Goal: Find specific page/section: Find specific page/section

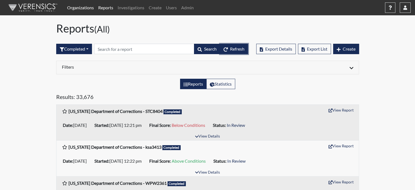
click at [235, 51] on span "Refresh" at bounding box center [237, 48] width 14 height 5
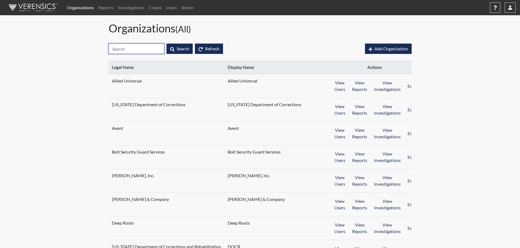
click at [131, 49] on input "text" at bounding box center [137, 49] width 56 height 10
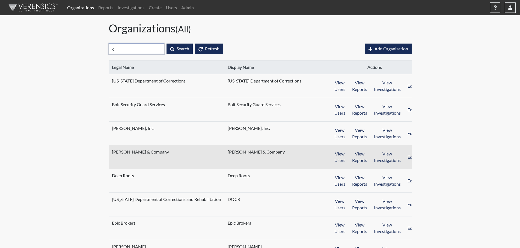
type input "c"
click at [151, 152] on span "Crawford & Company" at bounding box center [146, 152] width 68 height 7
select select "7"
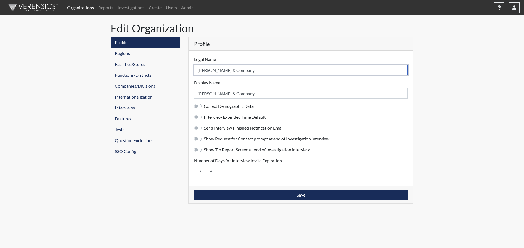
drag, startPoint x: 233, startPoint y: 70, endPoint x: 195, endPoint y: 71, distance: 38.2
click at [195, 71] on input "Crawford & Company" at bounding box center [301, 70] width 214 height 10
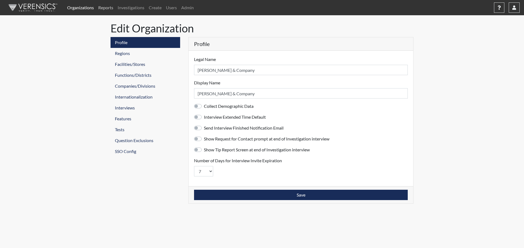
click at [103, 7] on link "Reports" at bounding box center [105, 7] width 19 height 11
